Goal: Transaction & Acquisition: Purchase product/service

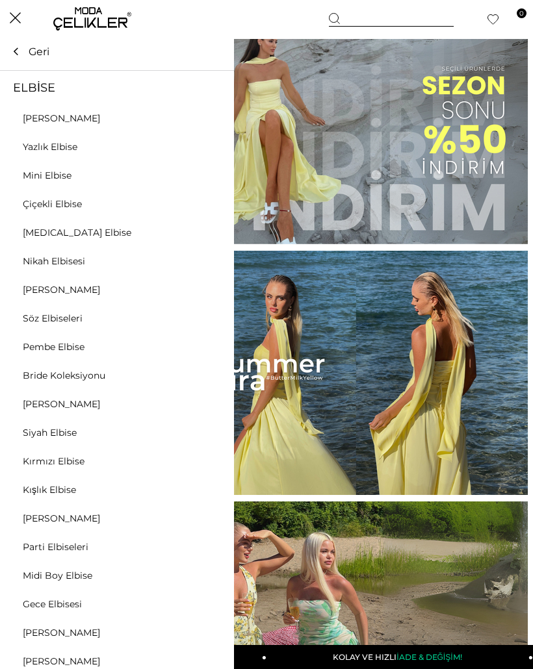
click at [79, 200] on div at bounding box center [117, 203] width 234 height 14
click at [84, 174] on link "Mini Elbise" at bounding box center [47, 176] width 94 height 12
click at [83, 179] on link "Mini Elbise" at bounding box center [47, 176] width 94 height 12
click at [49, 173] on link "Mini Elbise" at bounding box center [47, 176] width 94 height 12
click at [48, 177] on link "Mini Elbise" at bounding box center [47, 176] width 94 height 12
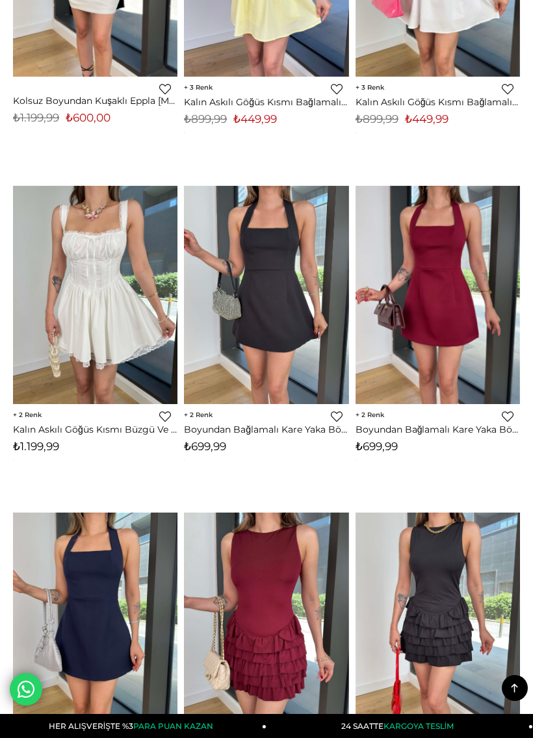
scroll to position [1403, 0]
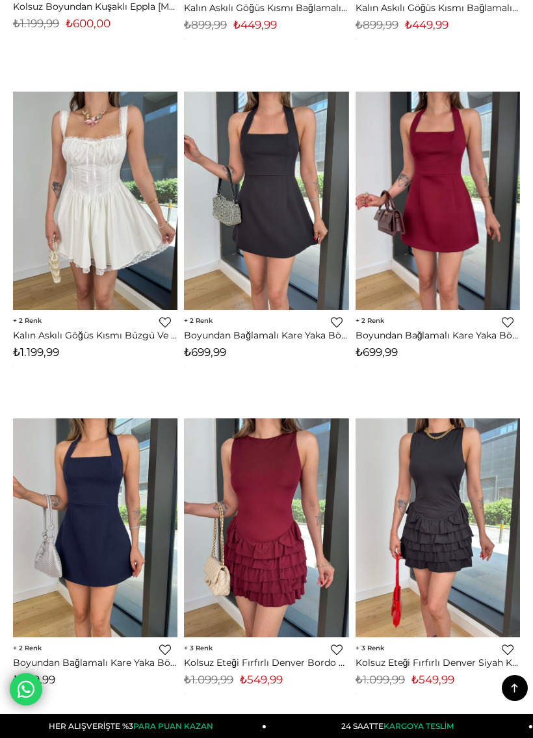
click at [136, 235] on img at bounding box center [95, 207] width 164 height 231
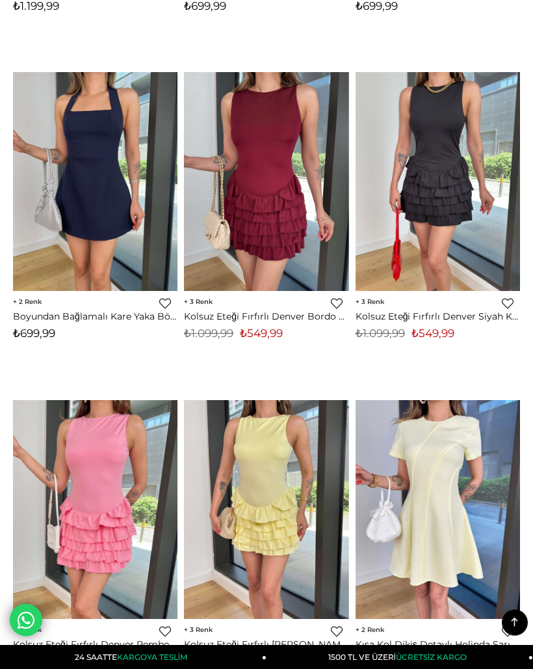
scroll to position [1749, 0]
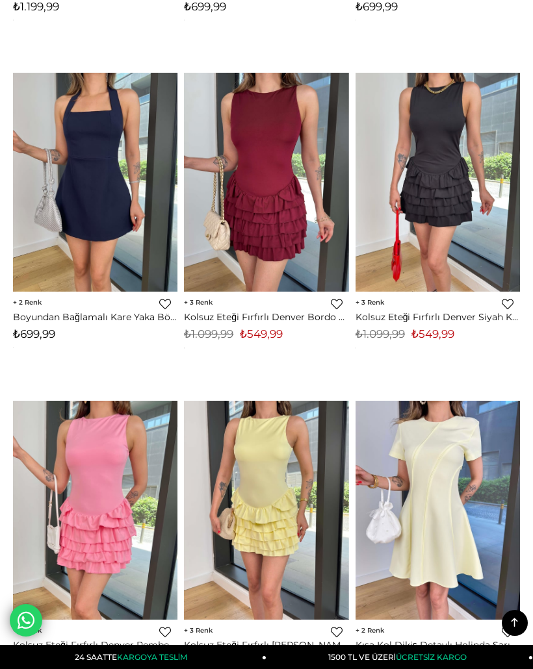
click at [492, 227] on img at bounding box center [437, 183] width 164 height 220
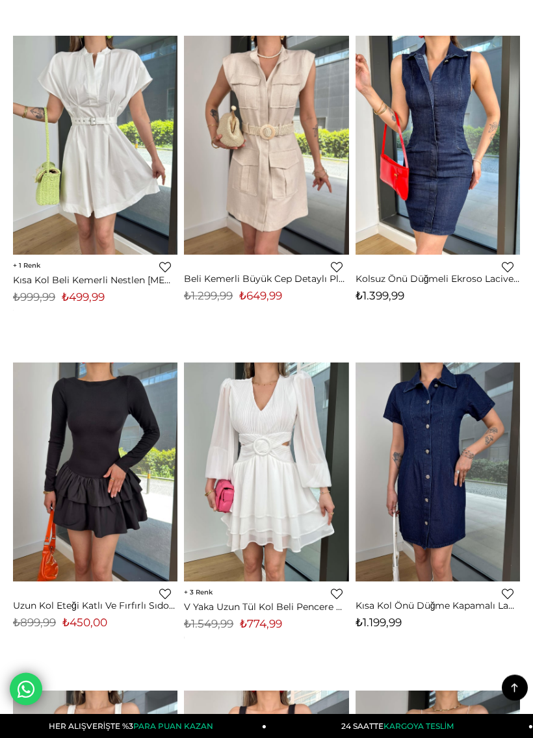
scroll to position [5089, 0]
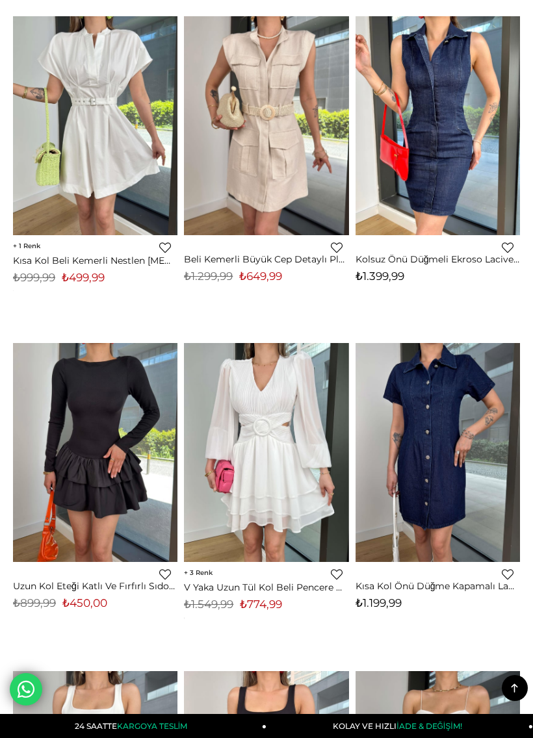
click at [140, 427] on img at bounding box center [95, 453] width 164 height 220
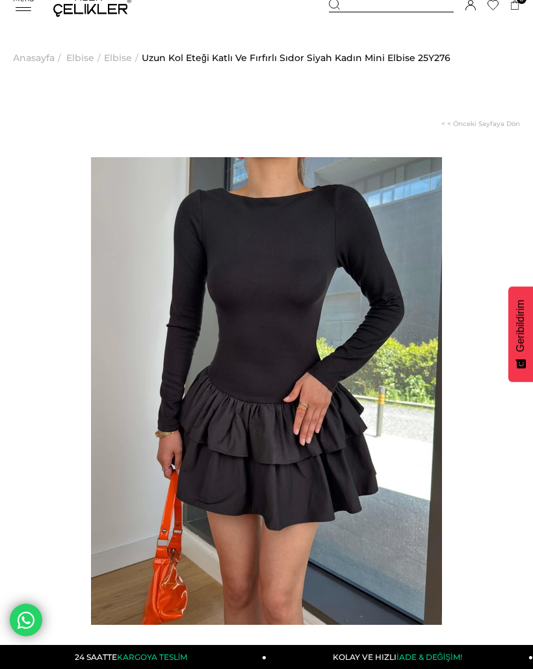
scroll to position [3, 0]
